Goal: Task Accomplishment & Management: Manage account settings

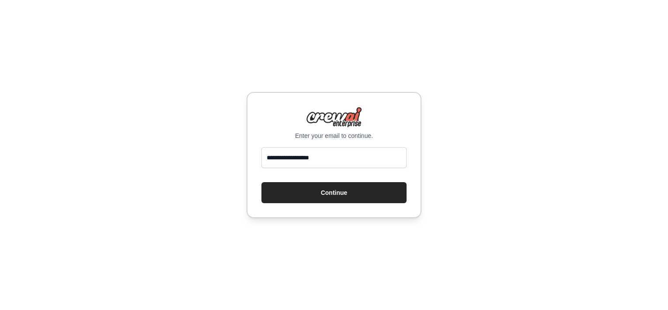
type input "**********"
click at [262, 182] on button "Continue" at bounding box center [334, 192] width 145 height 21
click at [348, 191] on button "Continue" at bounding box center [334, 192] width 145 height 21
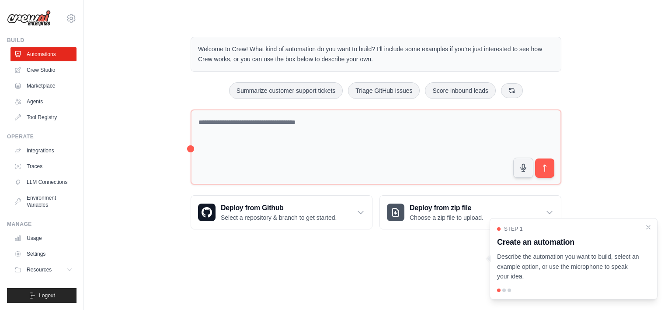
click at [521, 290] on div at bounding box center [573, 289] width 153 height 3
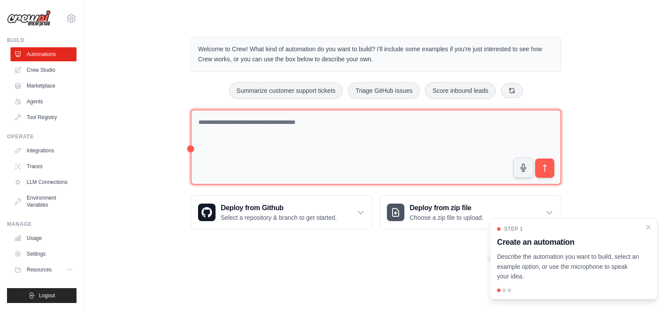
click at [406, 123] on textarea at bounding box center [376, 147] width 371 height 76
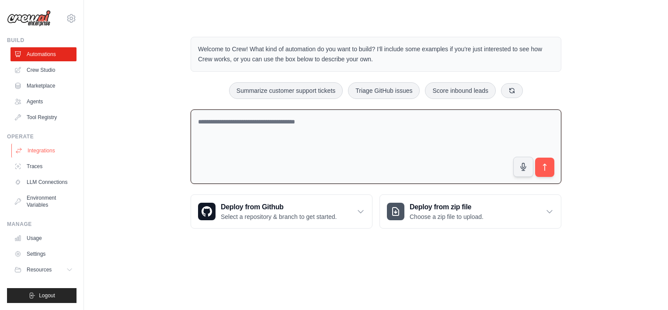
click at [68, 153] on link "Integrations" at bounding box center [44, 150] width 66 height 14
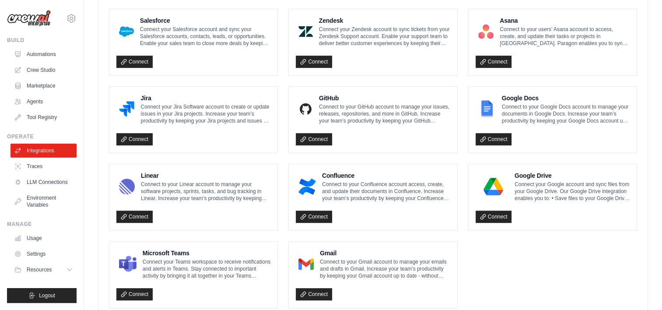
scroll to position [511, 0]
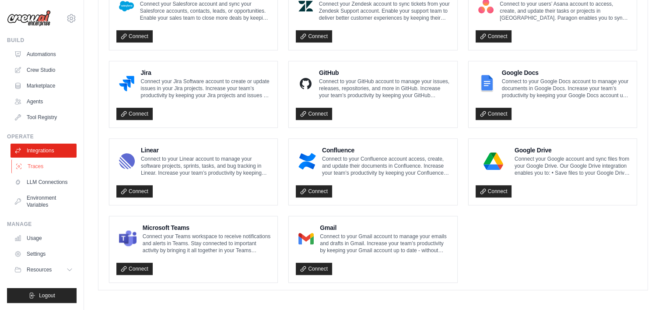
click at [52, 166] on link "Traces" at bounding box center [44, 166] width 66 height 14
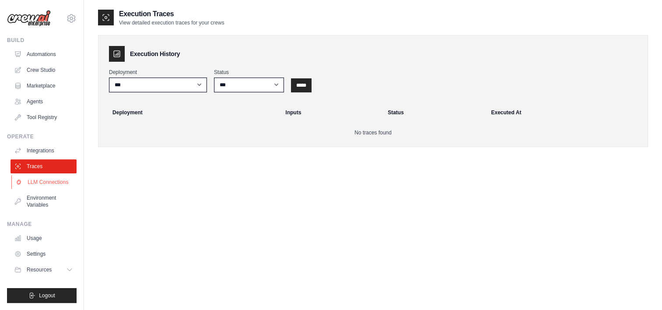
click at [63, 182] on link "LLM Connections" at bounding box center [44, 182] width 66 height 14
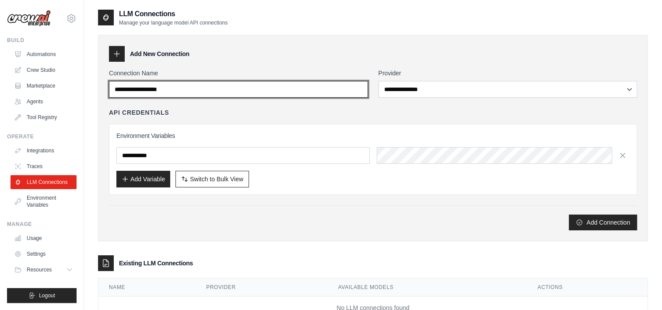
click at [236, 85] on input "Connection Name" at bounding box center [238, 89] width 259 height 17
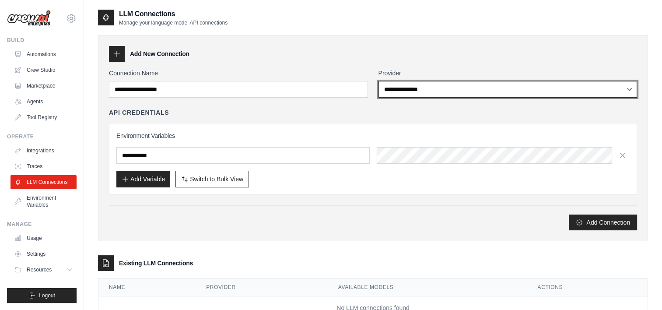
click at [406, 93] on select "**********" at bounding box center [507, 89] width 259 height 17
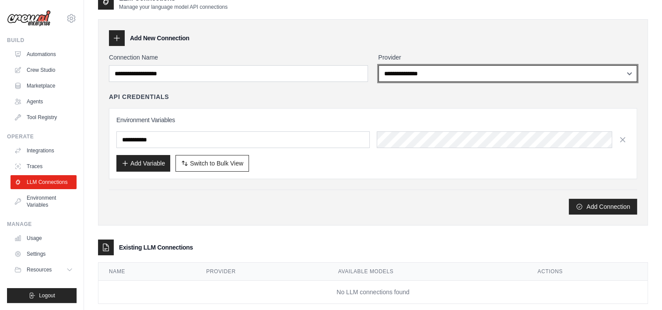
scroll to position [31, 0]
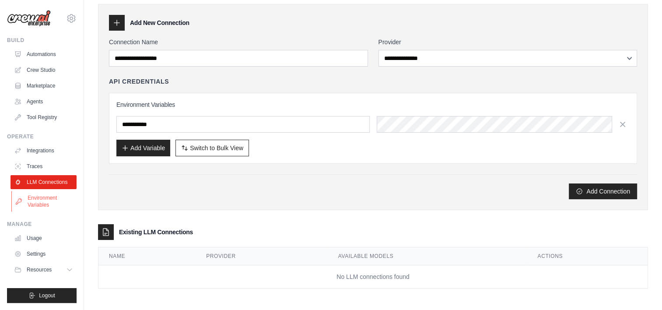
click at [60, 199] on link "Environment Variables" at bounding box center [44, 201] width 66 height 21
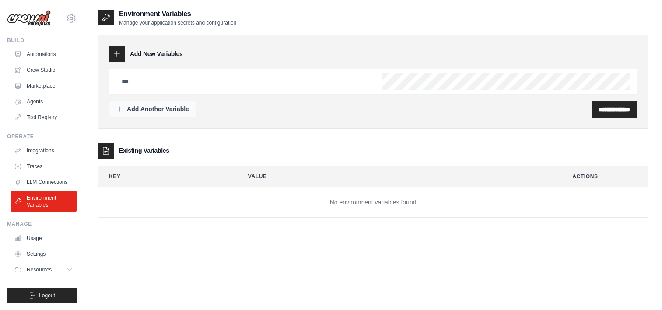
click at [140, 110] on div "Add Another Variable" at bounding box center [152, 109] width 73 height 9
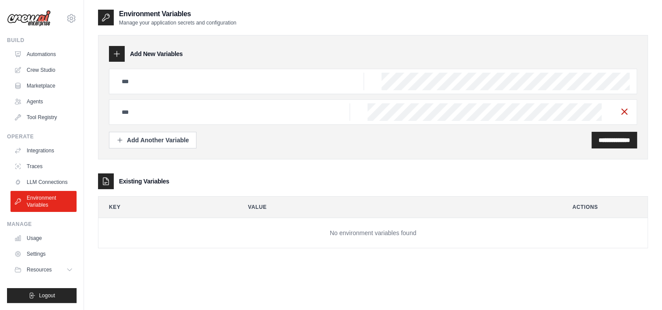
click at [624, 111] on line "button" at bounding box center [624, 111] width 5 height 5
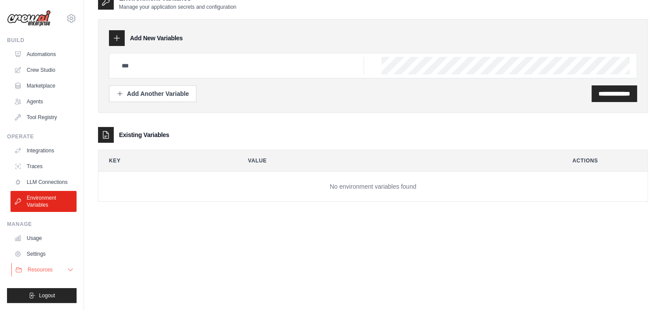
scroll to position [17, 0]
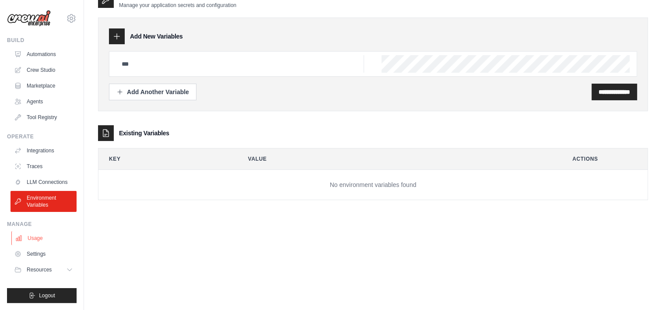
click at [45, 234] on link "Usage" at bounding box center [44, 238] width 66 height 14
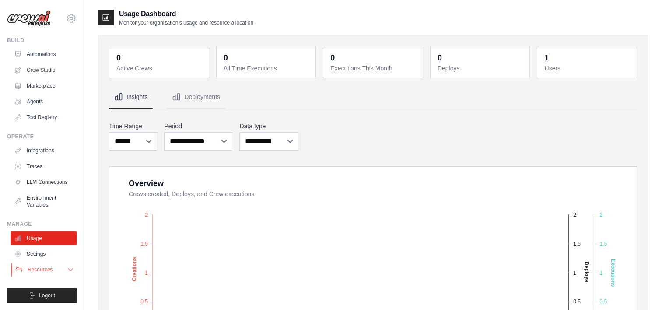
click at [38, 264] on button "Resources" at bounding box center [44, 269] width 66 height 14
click at [66, 17] on icon at bounding box center [71, 18] width 10 height 10
click at [33, 54] on link "Automations" at bounding box center [44, 54] width 66 height 14
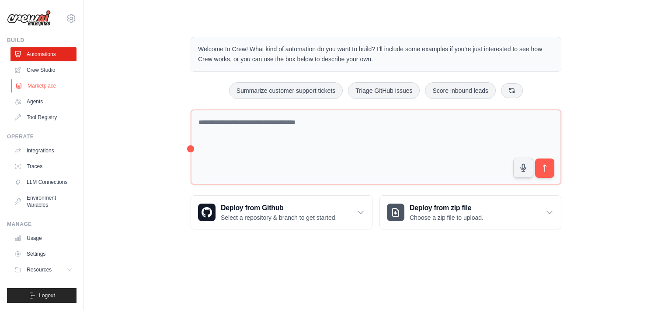
click at [33, 83] on link "Marketplace" at bounding box center [44, 86] width 66 height 14
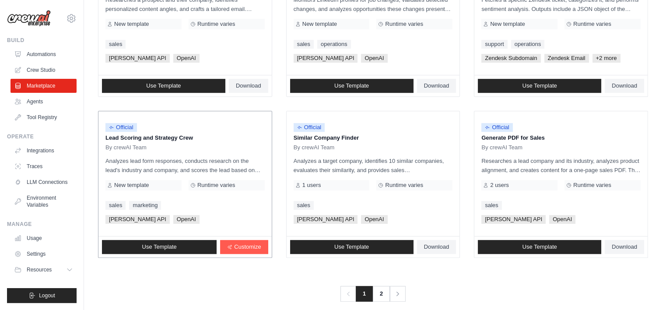
scroll to position [500, 0]
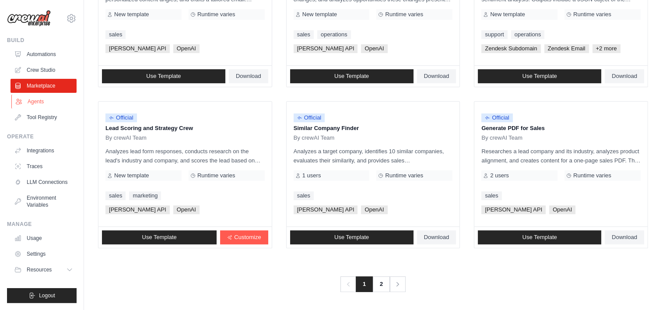
click at [37, 104] on link "Agents" at bounding box center [44, 101] width 66 height 14
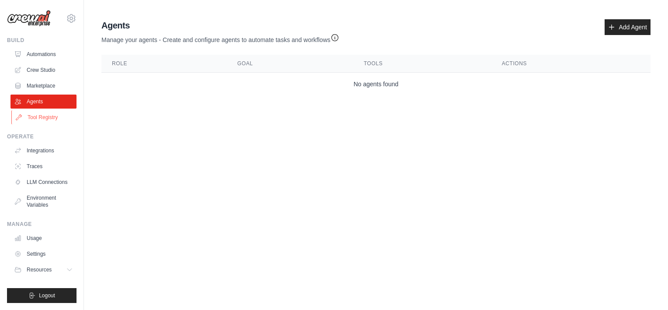
click at [40, 118] on link "Tool Registry" at bounding box center [44, 117] width 66 height 14
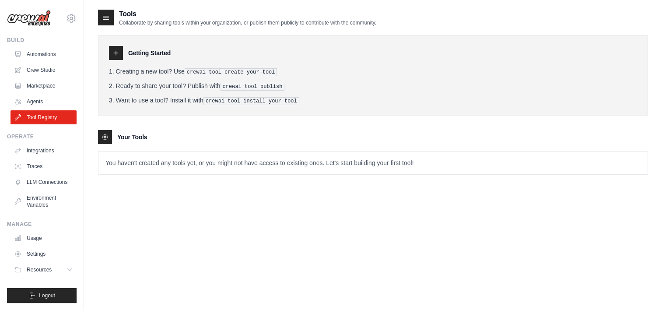
click at [117, 58] on div at bounding box center [116, 53] width 14 height 14
click at [114, 48] on div at bounding box center [116, 53] width 14 height 14
click at [107, 133] on icon at bounding box center [104, 136] width 7 height 7
click at [129, 157] on p "You haven't created any tools yet, or you might not have access to existing one…" at bounding box center [372, 162] width 549 height 23
click at [411, 168] on p "You haven't created any tools yet, or you might not have access to existing one…" at bounding box center [372, 162] width 549 height 23
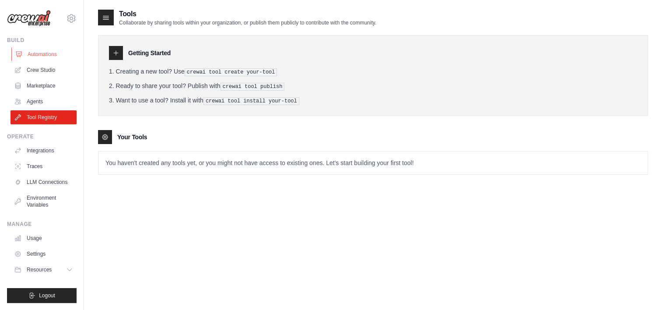
click at [53, 47] on link "Automations" at bounding box center [44, 54] width 66 height 14
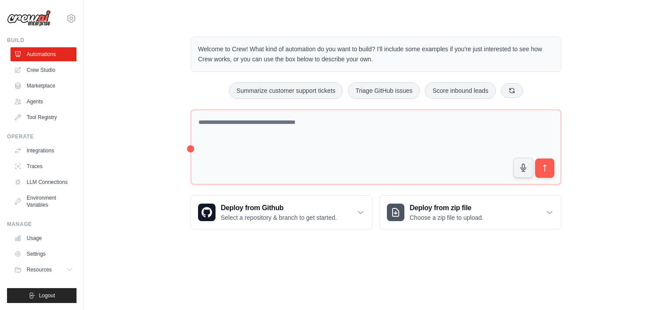
click at [51, 93] on ul "Automations Crew Studio Marketplace Agents Tool Registry" at bounding box center [43, 85] width 66 height 77
click at [51, 96] on link "Agents" at bounding box center [44, 101] width 66 height 14
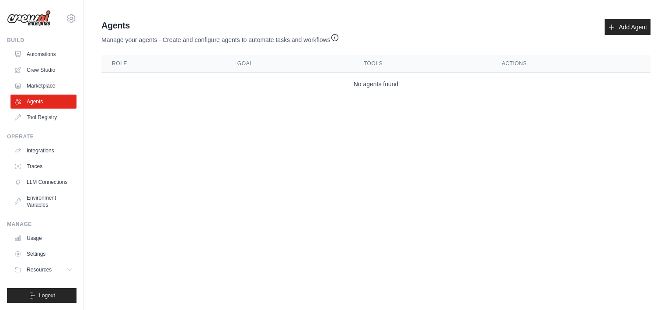
click at [626, 35] on div "Agents Manage your agents - Create and configure agents to automate tasks and w…" at bounding box center [375, 31] width 549 height 25
click at [625, 32] on link "Add Agent" at bounding box center [628, 27] width 46 height 16
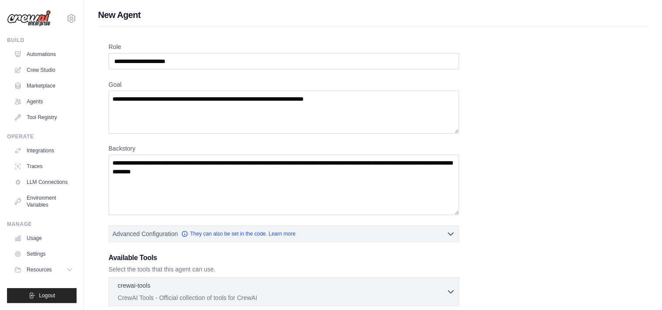
click at [507, 115] on div "Role Goal [GEOGRAPHIC_DATA] Advanced Configuration They can also be set in the …" at bounding box center [372, 216] width 529 height 348
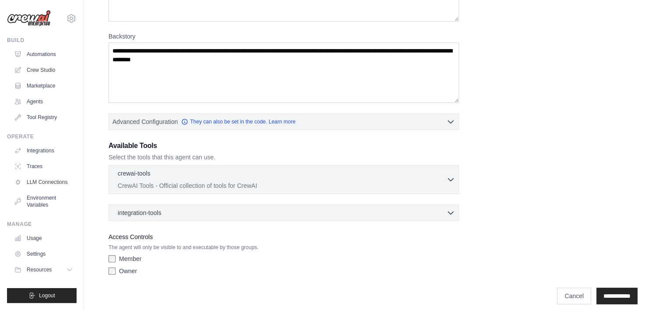
scroll to position [119, 0]
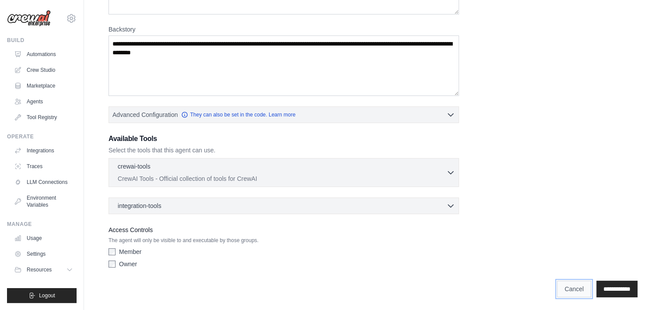
click at [557, 281] on link "Cancel" at bounding box center [574, 288] width 34 height 17
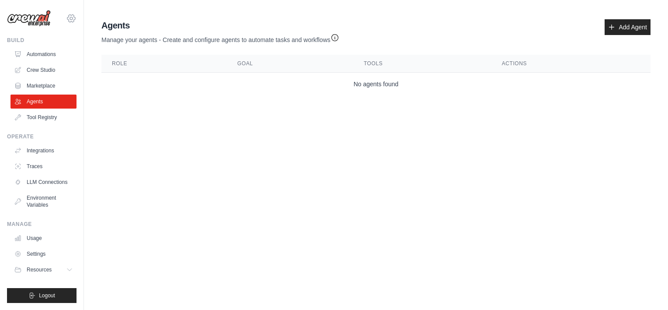
click at [69, 19] on icon at bounding box center [71, 18] width 10 height 10
click at [9, 31] on div "[EMAIL_ADDRESS][DOMAIN_NAME] Settings Build Automations Crew Studio Marketplace" at bounding box center [42, 155] width 84 height 310
click at [16, 56] on icon at bounding box center [18, 54] width 7 height 7
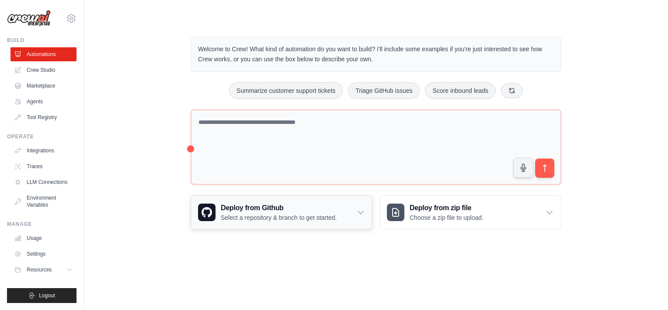
click at [322, 220] on p "Select a repository & branch to get started." at bounding box center [279, 217] width 116 height 9
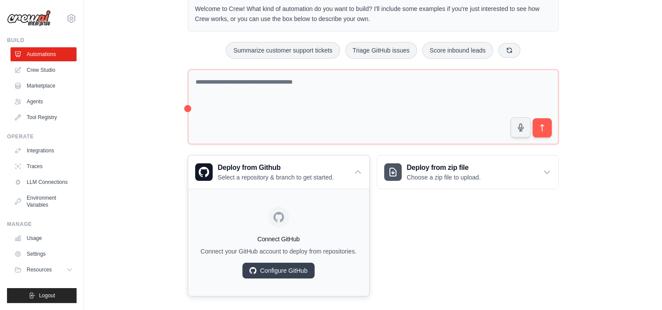
scroll to position [48, 0]
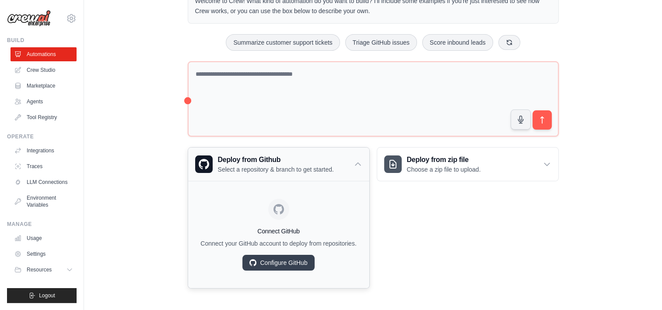
click at [343, 160] on div "Deploy from Github Select a repository & branch to get started." at bounding box center [278, 163] width 181 height 33
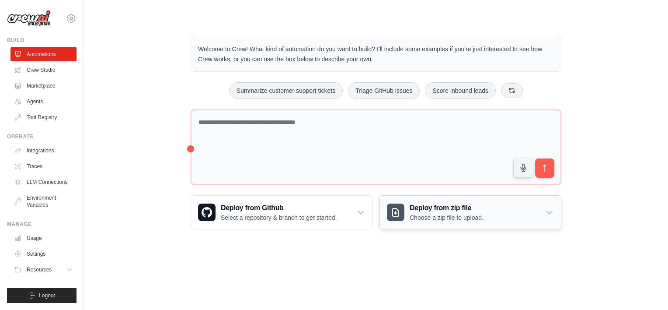
click at [444, 198] on div "Deploy from zip file Choose a zip file to upload." at bounding box center [470, 212] width 181 height 33
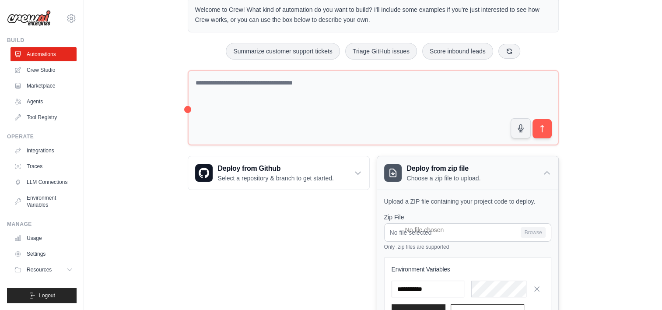
scroll to position [112, 0]
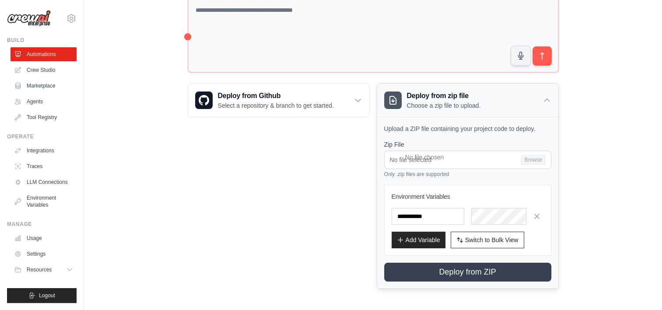
click at [487, 98] on div "Deploy from zip file Choose a zip file to upload." at bounding box center [467, 100] width 181 height 33
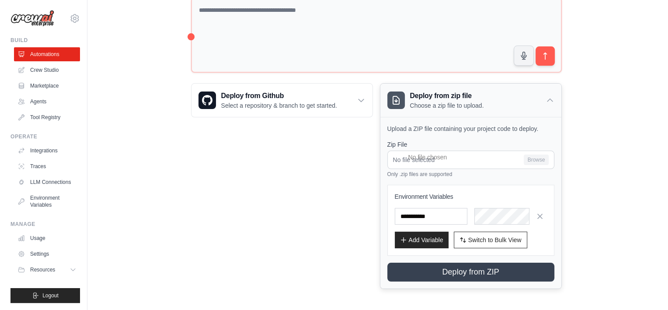
scroll to position [0, 0]
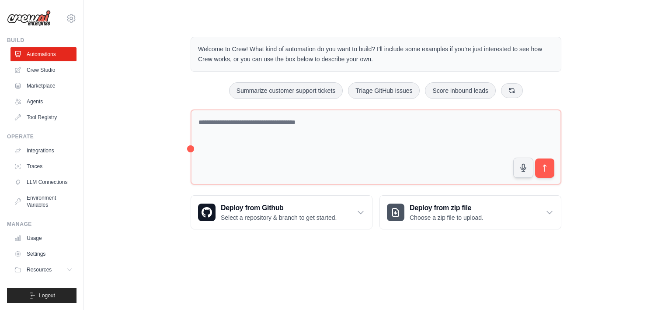
click at [60, 276] on ul "Build Automations Crew Studio Marketplace Agents" at bounding box center [42, 170] width 70 height 266
click at [59, 271] on button "Resources" at bounding box center [44, 269] width 66 height 14
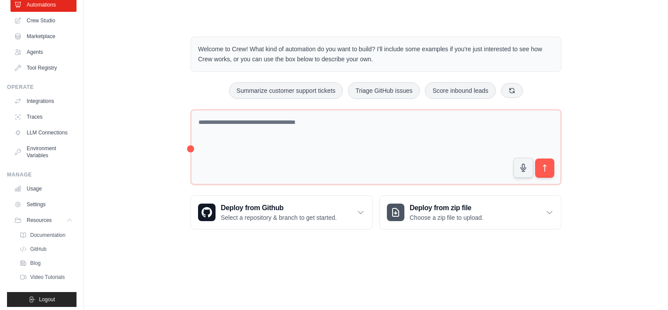
scroll to position [60, 0]
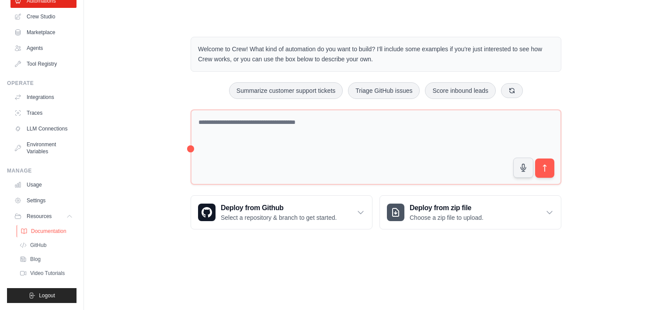
click at [58, 229] on span "Documentation" at bounding box center [48, 230] width 35 height 7
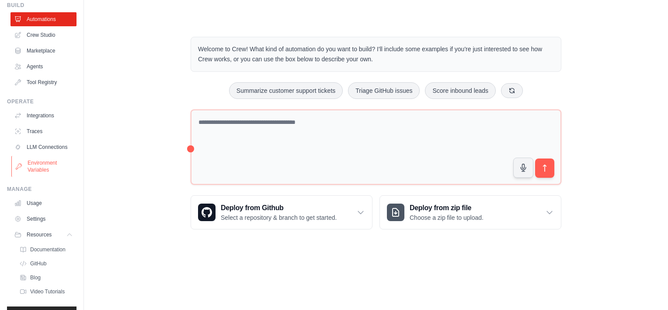
scroll to position [0, 0]
